Goal: Information Seeking & Learning: Find specific fact

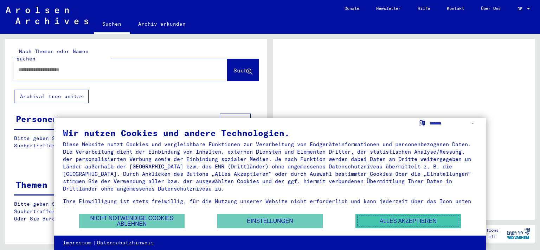
click at [419, 220] on button "Alles akzeptieren" at bounding box center [407, 221] width 105 height 14
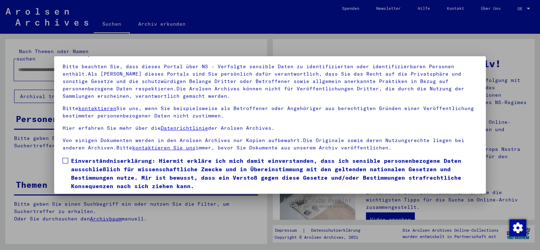
scroll to position [60, 0]
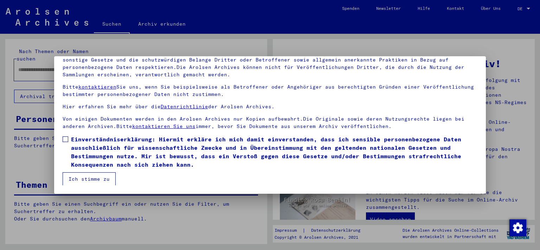
click at [66, 140] on span at bounding box center [66, 139] width 6 height 6
click at [84, 179] on button "Ich stimme zu" at bounding box center [89, 178] width 53 height 13
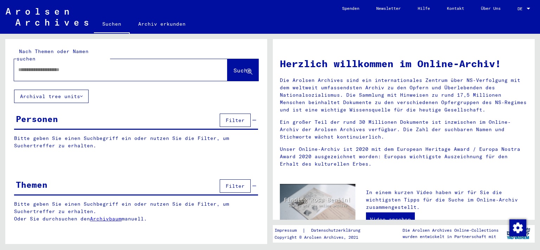
click at [244, 117] on span "Filter" at bounding box center [235, 120] width 19 height 6
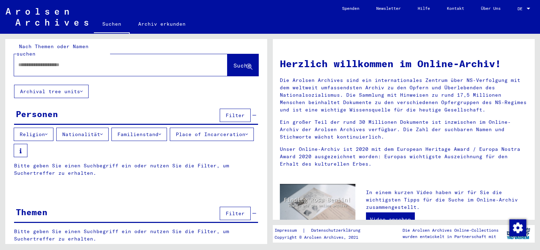
scroll to position [10, 0]
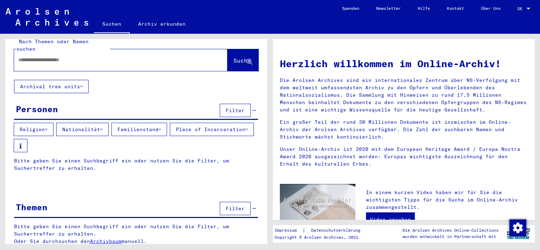
click at [95, 56] on input "text" at bounding box center [112, 59] width 188 height 7
type input "**********"
click at [227, 58] on button "Suche" at bounding box center [242, 60] width 31 height 22
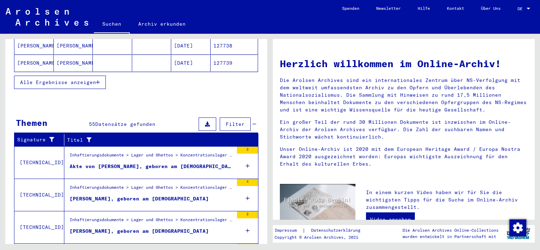
scroll to position [274, 0]
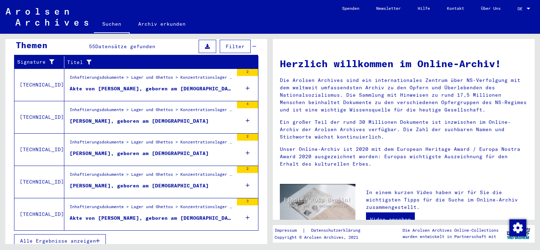
click at [95, 237] on span "Alle Ergebnisse anzeigen" at bounding box center [58, 240] width 76 height 6
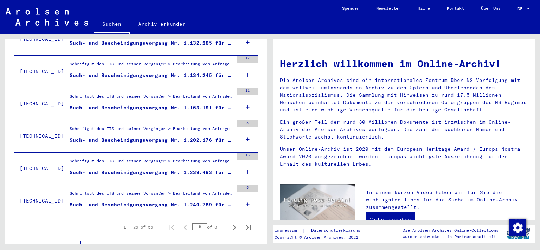
scroll to position [812, 0]
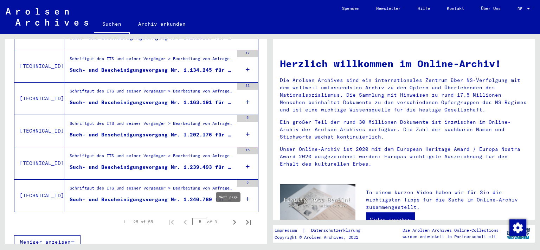
click at [229, 217] on icon "Next page" at bounding box center [234, 222] width 10 height 10
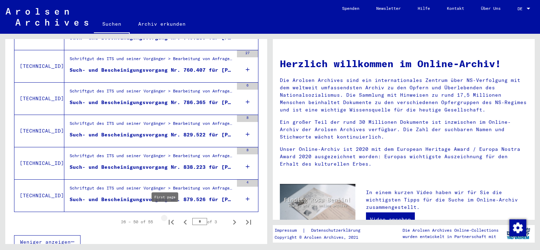
click at [169, 220] on icon "First page" at bounding box center [171, 222] width 5 height 5
type input "*"
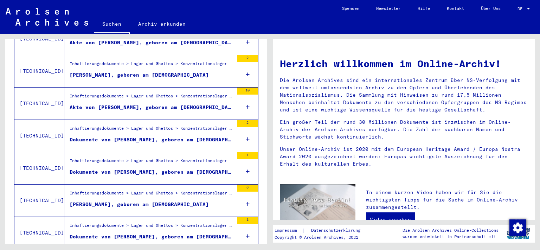
scroll to position [308, 0]
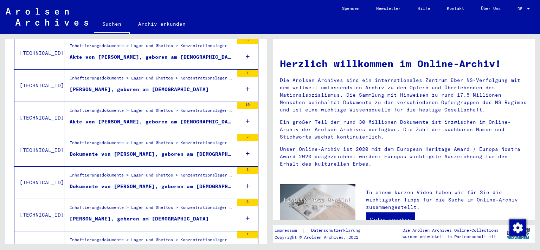
click at [141, 86] on div "[PERSON_NAME], geboren am [DEMOGRAPHIC_DATA]" at bounding box center [139, 89] width 139 height 7
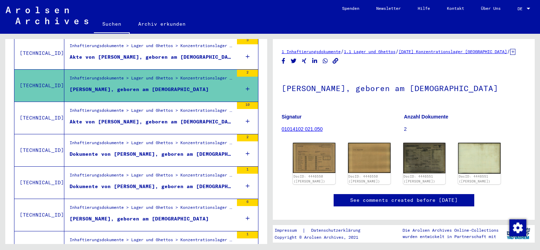
scroll to position [39, 0]
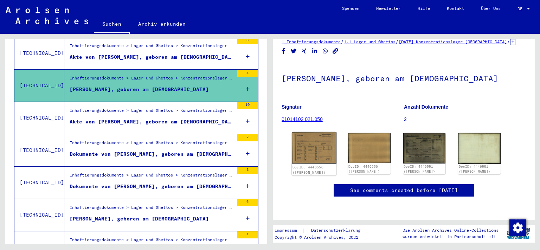
click at [303, 132] on img at bounding box center [314, 148] width 45 height 32
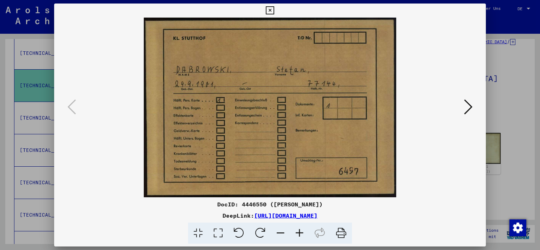
click at [467, 106] on icon at bounding box center [468, 106] width 8 height 17
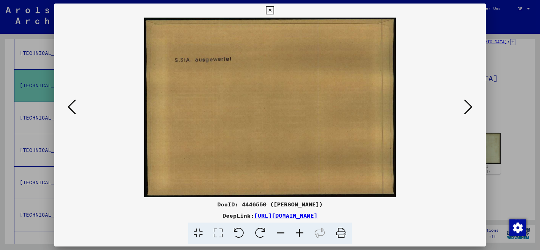
click at [467, 106] on icon at bounding box center [468, 106] width 8 height 17
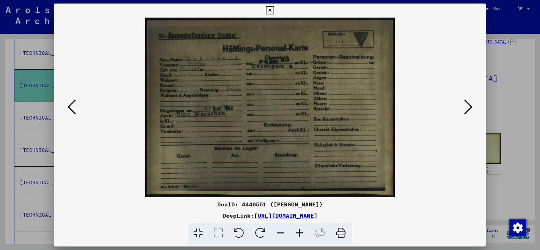
click at [467, 106] on icon at bounding box center [468, 106] width 8 height 17
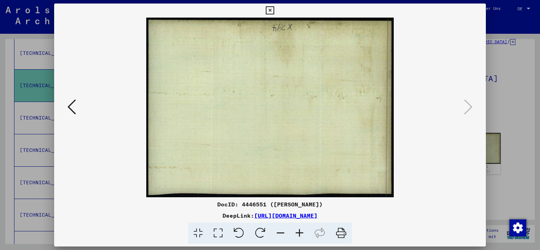
click at [274, 8] on icon at bounding box center [270, 10] width 8 height 8
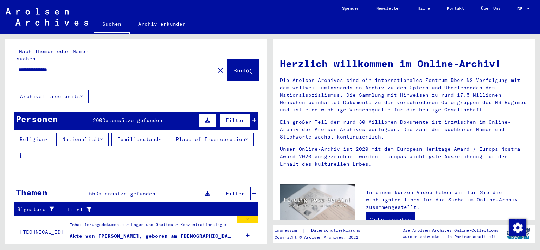
click at [237, 117] on span "Filter" at bounding box center [235, 120] width 19 height 6
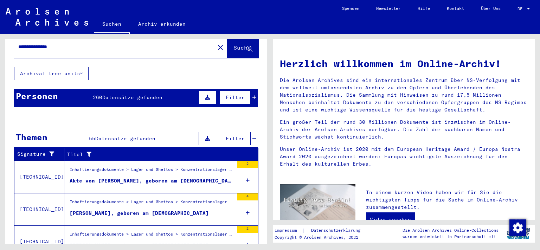
scroll to position [39, 0]
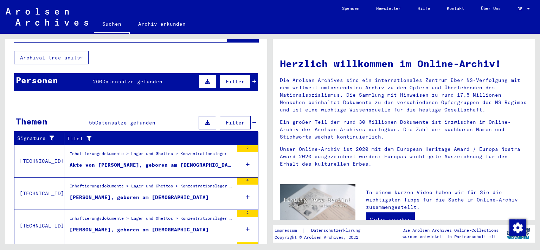
click at [228, 78] on span "Filter" at bounding box center [235, 81] width 19 height 6
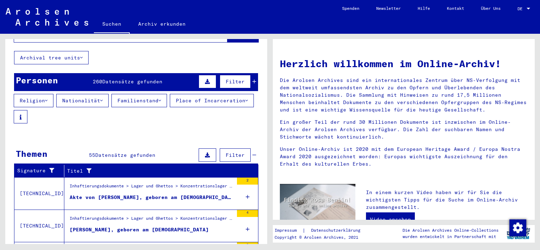
click at [109, 94] on button "Nationalität" at bounding box center [82, 100] width 52 height 13
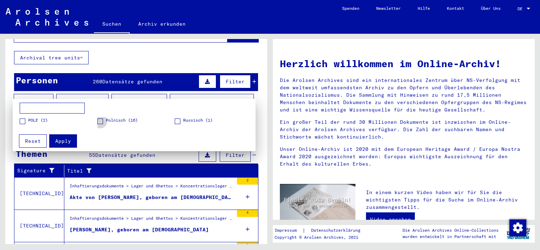
click at [104, 123] on label "Polnisch (16)" at bounding box center [117, 120] width 40 height 7
click at [63, 139] on span "Apply" at bounding box center [63, 141] width 16 height 6
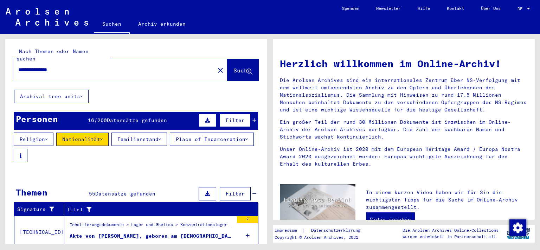
click at [85, 90] on button "Archival tree units" at bounding box center [51, 96] width 74 height 13
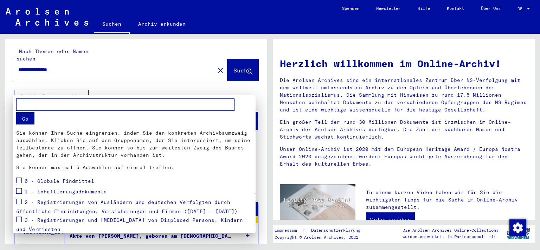
click at [168, 62] on div at bounding box center [270, 125] width 540 height 250
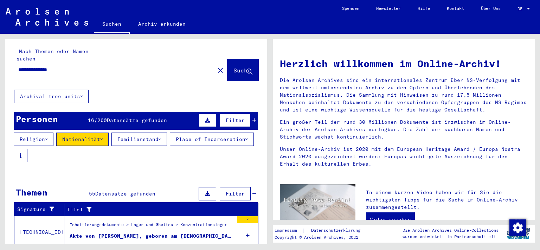
click at [245, 142] on icon at bounding box center [246, 139] width 2 height 5
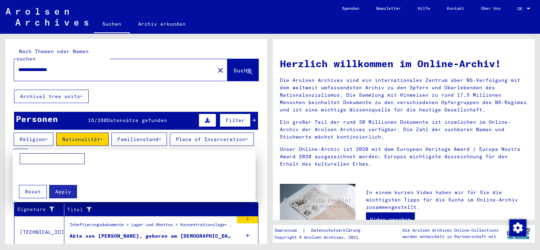
click at [67, 157] on input at bounding box center [52, 158] width 65 height 11
click at [106, 144] on div at bounding box center [270, 125] width 540 height 250
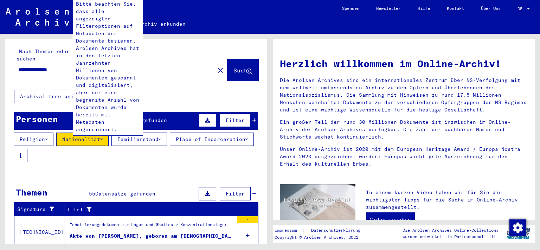
click at [27, 149] on button at bounding box center [21, 155] width 14 height 13
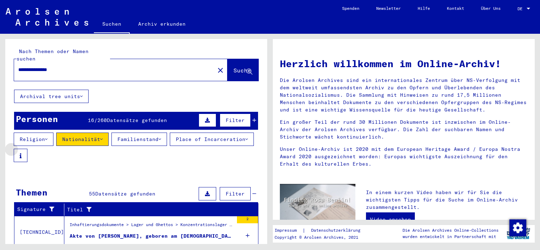
click at [27, 149] on button at bounding box center [21, 155] width 14 height 13
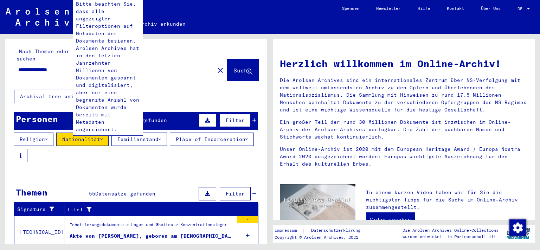
click at [27, 150] on button at bounding box center [21, 155] width 14 height 13
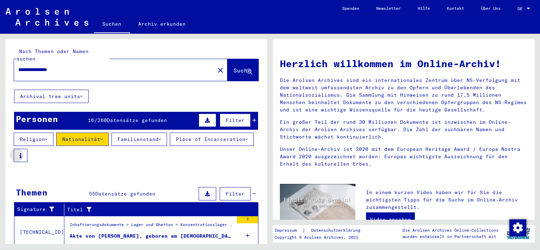
click at [27, 150] on button at bounding box center [21, 155] width 14 height 13
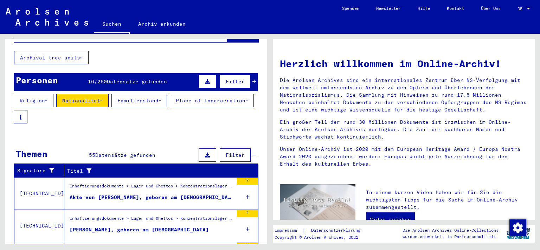
scroll to position [39, 0]
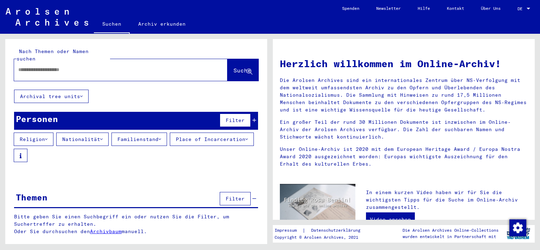
click at [70, 66] on input "text" at bounding box center [112, 69] width 188 height 7
type input "*"
click at [233, 67] on span "Suche" at bounding box center [242, 70] width 18 height 7
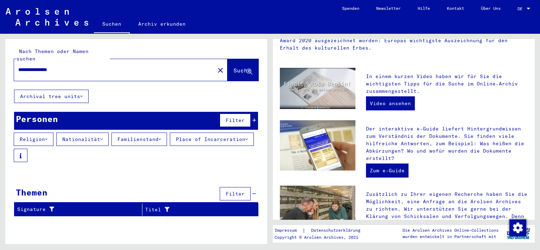
scroll to position [116, 0]
click at [51, 66] on input "**********" at bounding box center [112, 69] width 188 height 7
drag, startPoint x: 48, startPoint y: 63, endPoint x: 161, endPoint y: 54, distance: 112.4
click at [161, 66] on input "**********" at bounding box center [112, 69] width 188 height 7
click at [240, 68] on button "Suche" at bounding box center [242, 70] width 31 height 22
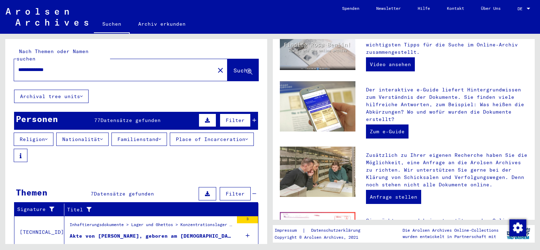
click at [25, 66] on input "**********" at bounding box center [112, 69] width 188 height 7
click at [233, 67] on span "Suche" at bounding box center [242, 70] width 18 height 7
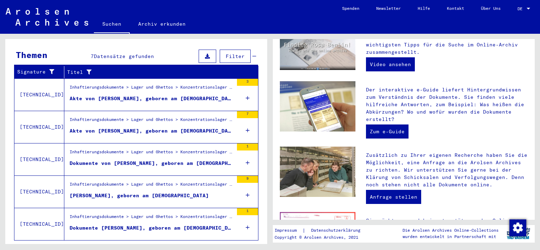
scroll to position [148, 0]
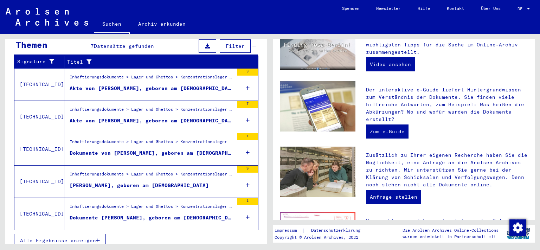
click at [132, 182] on div "[PERSON_NAME], geboren am [DEMOGRAPHIC_DATA]" at bounding box center [139, 185] width 139 height 7
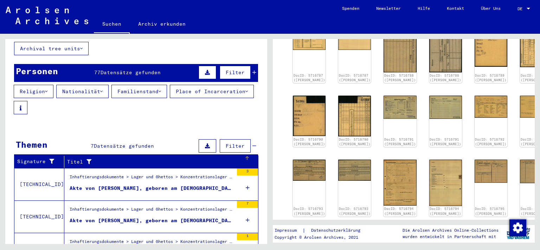
scroll to position [32, 0]
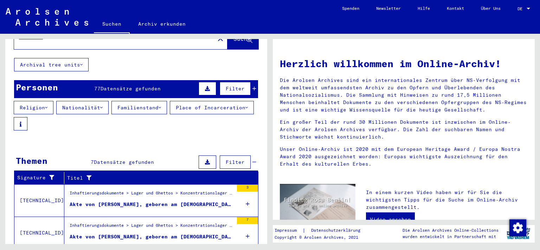
type input "**********"
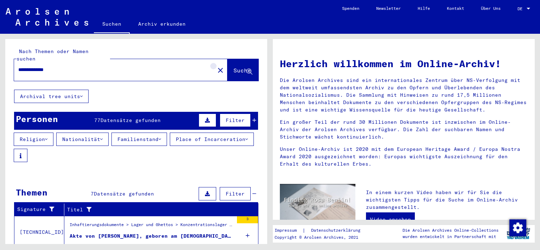
click at [216, 66] on mat-icon "close" at bounding box center [220, 70] width 8 height 8
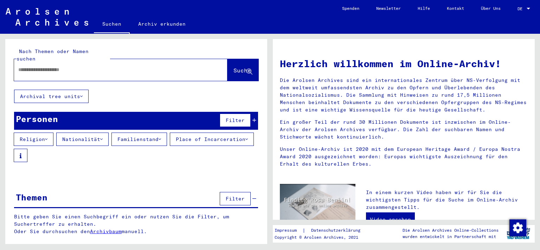
click at [239, 195] on span "Filter" at bounding box center [235, 198] width 19 height 6
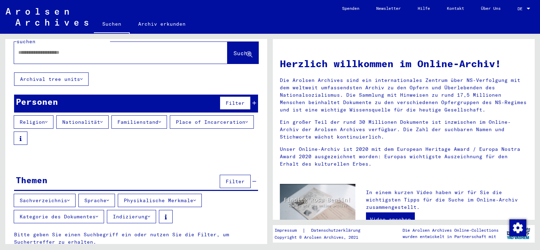
scroll to position [25, 0]
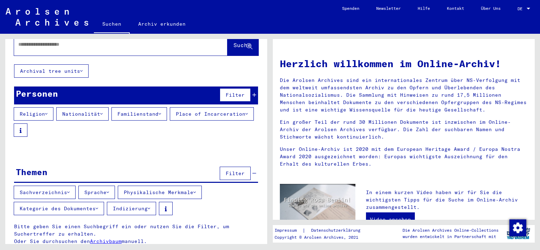
click at [70, 190] on icon at bounding box center [68, 192] width 2 height 5
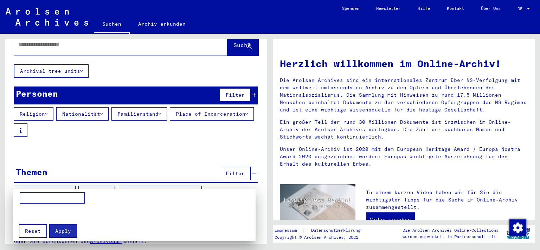
click at [71, 185] on div at bounding box center [270, 125] width 540 height 250
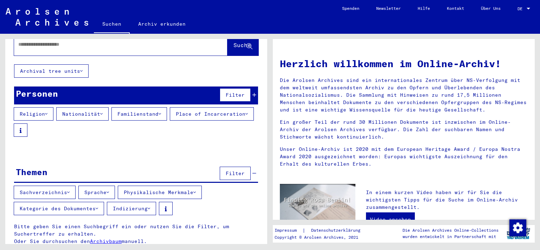
click at [98, 203] on button "Kategorie des Dokumentes" at bounding box center [59, 208] width 90 height 13
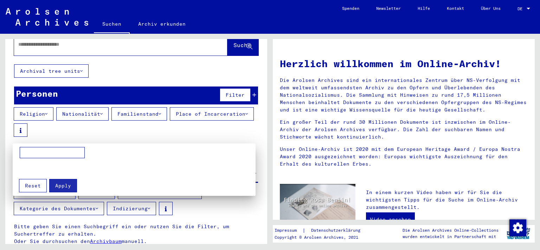
click at [98, 203] on div at bounding box center [270, 125] width 540 height 250
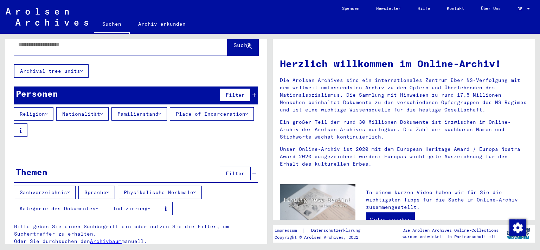
click at [196, 190] on icon at bounding box center [194, 192] width 2 height 5
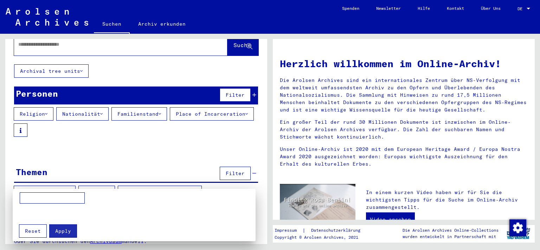
click at [199, 185] on div at bounding box center [270, 125] width 540 height 250
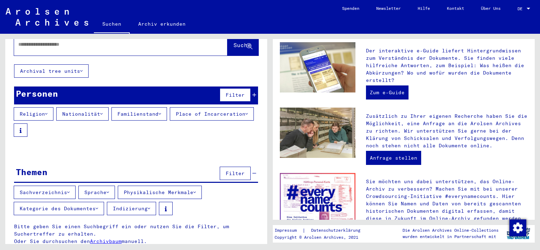
scroll to position [0, 0]
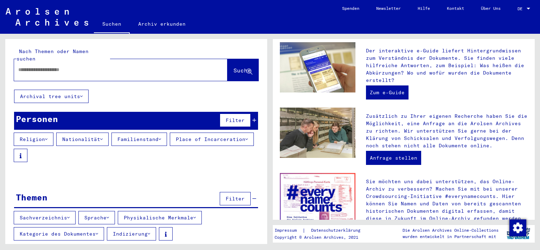
click at [120, 66] on input "text" at bounding box center [112, 69] width 188 height 7
type input "**********"
click at [230, 59] on button "Suche" at bounding box center [242, 70] width 31 height 22
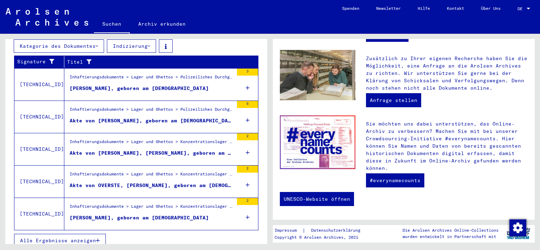
scroll to position [183, 0]
click at [62, 237] on span "Alle Ergebnisse anzeigen" at bounding box center [58, 240] width 76 height 6
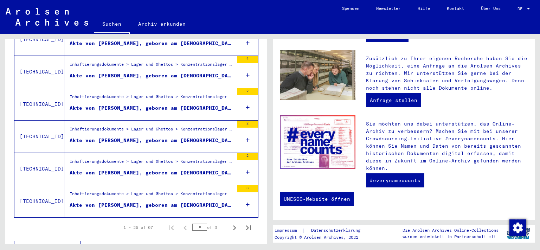
scroll to position [847, 0]
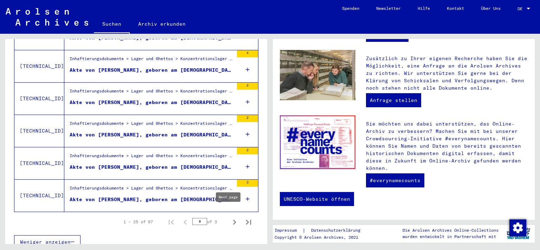
click at [229, 217] on icon "Next page" at bounding box center [234, 222] width 10 height 10
type input "*"
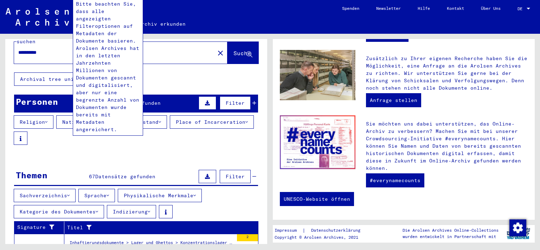
scroll to position [0, 0]
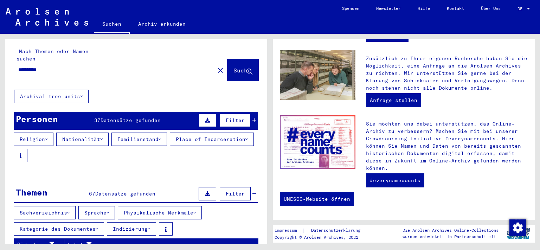
drag, startPoint x: 71, startPoint y: 65, endPoint x: 0, endPoint y: 65, distance: 70.6
click at [18, 66] on input "**********" at bounding box center [112, 69] width 188 height 7
drag, startPoint x: 47, startPoint y: 59, endPoint x: 0, endPoint y: 59, distance: 47.1
click at [5, 59] on div "Nach Themen oder Namen suchen ****** close Suche Archival tree units Personen 7…" at bounding box center [136, 144] width 262 height 210
drag, startPoint x: 39, startPoint y: 65, endPoint x: 0, endPoint y: 64, distance: 38.6
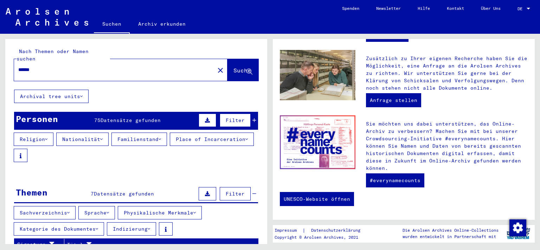
click at [18, 66] on input "******" at bounding box center [112, 69] width 188 height 7
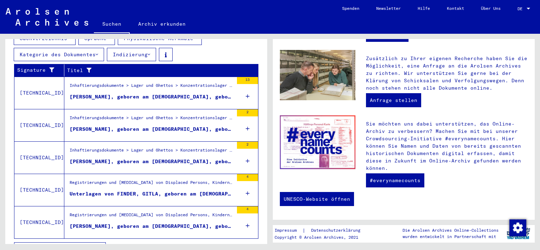
scroll to position [183, 0]
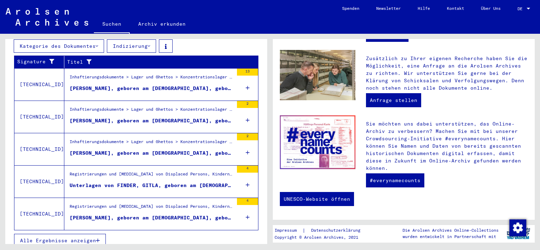
click at [68, 237] on span "Alle Ergebnisse anzeigen" at bounding box center [58, 240] width 76 height 6
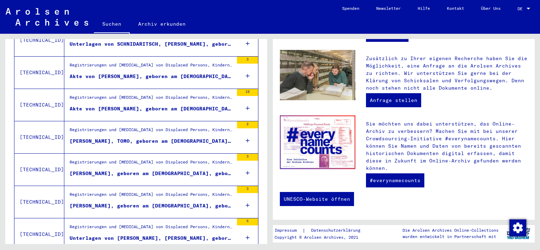
scroll to position [608, 0]
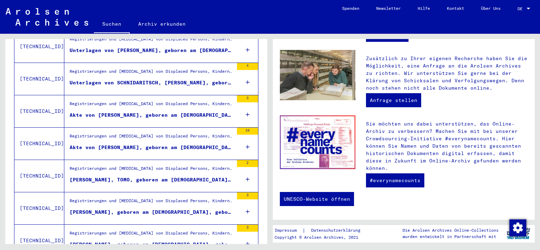
click at [127, 144] on div "Akte von [PERSON_NAME], geboren am [DEMOGRAPHIC_DATA], geboren in [GEOGRAPHIC_D…" at bounding box center [152, 147] width 164 height 7
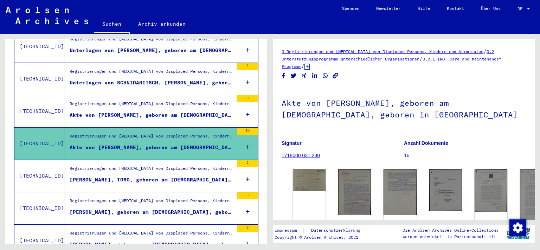
drag, startPoint x: 187, startPoint y: 141, endPoint x: 162, endPoint y: 155, distance: 28.8
click at [343, 183] on img at bounding box center [354, 192] width 34 height 48
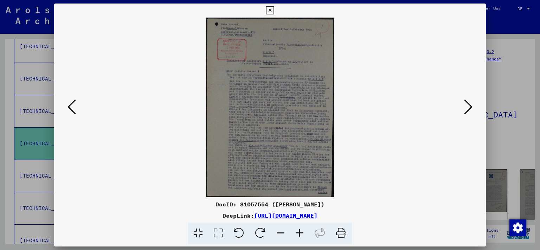
click at [469, 111] on icon at bounding box center [468, 106] width 8 height 17
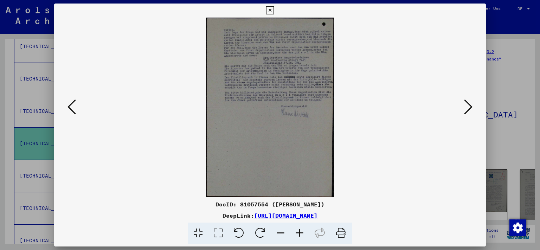
click at [469, 111] on icon at bounding box center [468, 106] width 8 height 17
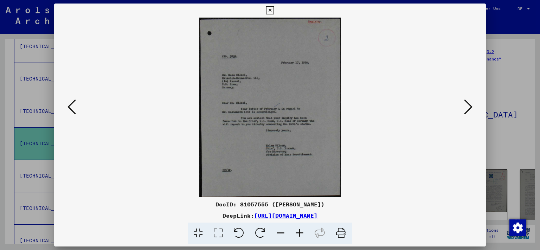
click at [469, 111] on icon at bounding box center [468, 106] width 8 height 17
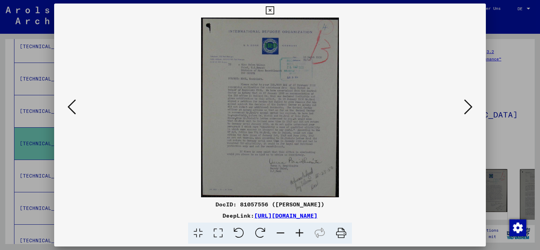
click at [469, 111] on icon at bounding box center [468, 106] width 8 height 17
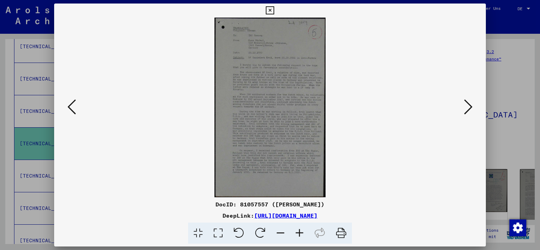
click at [469, 111] on icon at bounding box center [468, 106] width 8 height 17
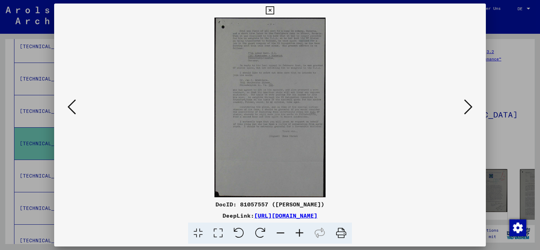
click at [261, 106] on img at bounding box center [270, 108] width 384 height 180
click at [262, 214] on link "[URL][DOMAIN_NAME]" at bounding box center [285, 215] width 63 height 7
click at [274, 9] on icon at bounding box center [270, 10] width 8 height 8
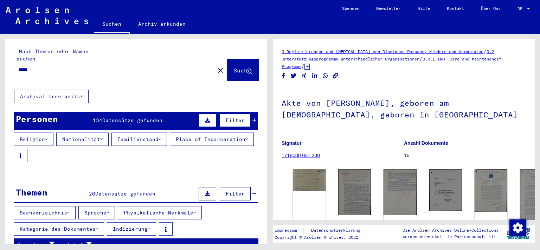
drag, startPoint x: 20, startPoint y: 64, endPoint x: 0, endPoint y: 64, distance: 20.4
click at [18, 66] on input "*****" at bounding box center [114, 69] width 192 height 7
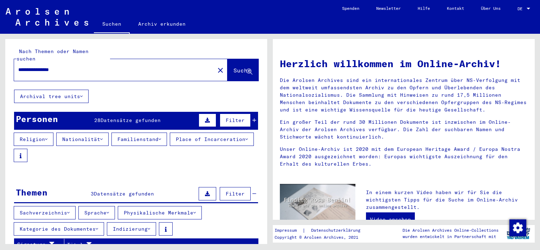
click at [34, 66] on input "**********" at bounding box center [112, 69] width 188 height 7
click at [37, 66] on input "**********" at bounding box center [112, 69] width 188 height 7
type input "**********"
click at [233, 67] on span "Suche" at bounding box center [242, 70] width 18 height 7
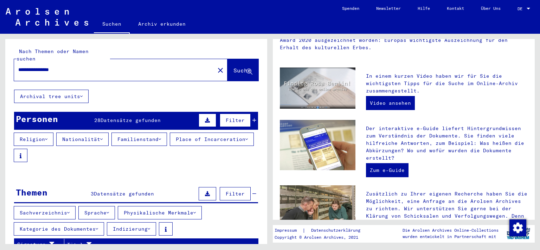
scroll to position [118, 0]
